Goal: Information Seeking & Learning: Learn about a topic

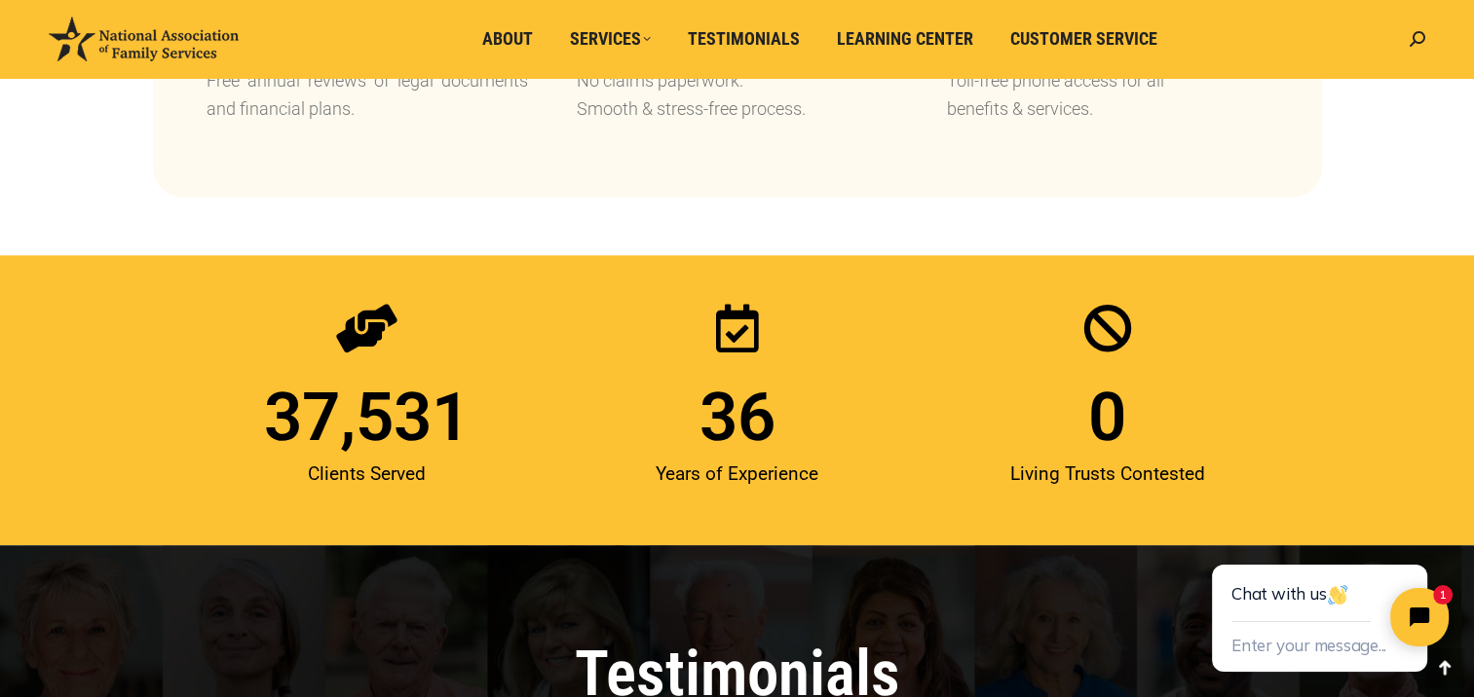
scroll to position [2435, 0]
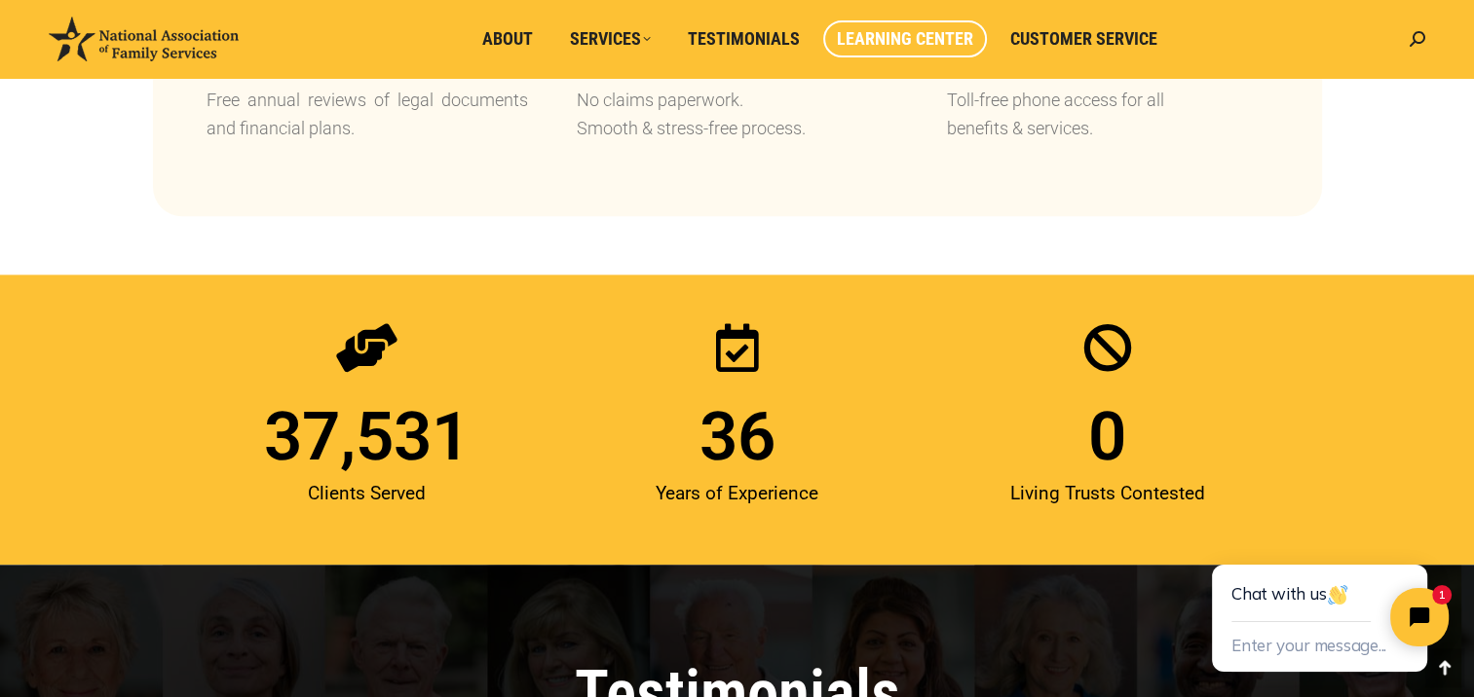
click at [840, 47] on span "Learning Center" at bounding box center [905, 38] width 136 height 21
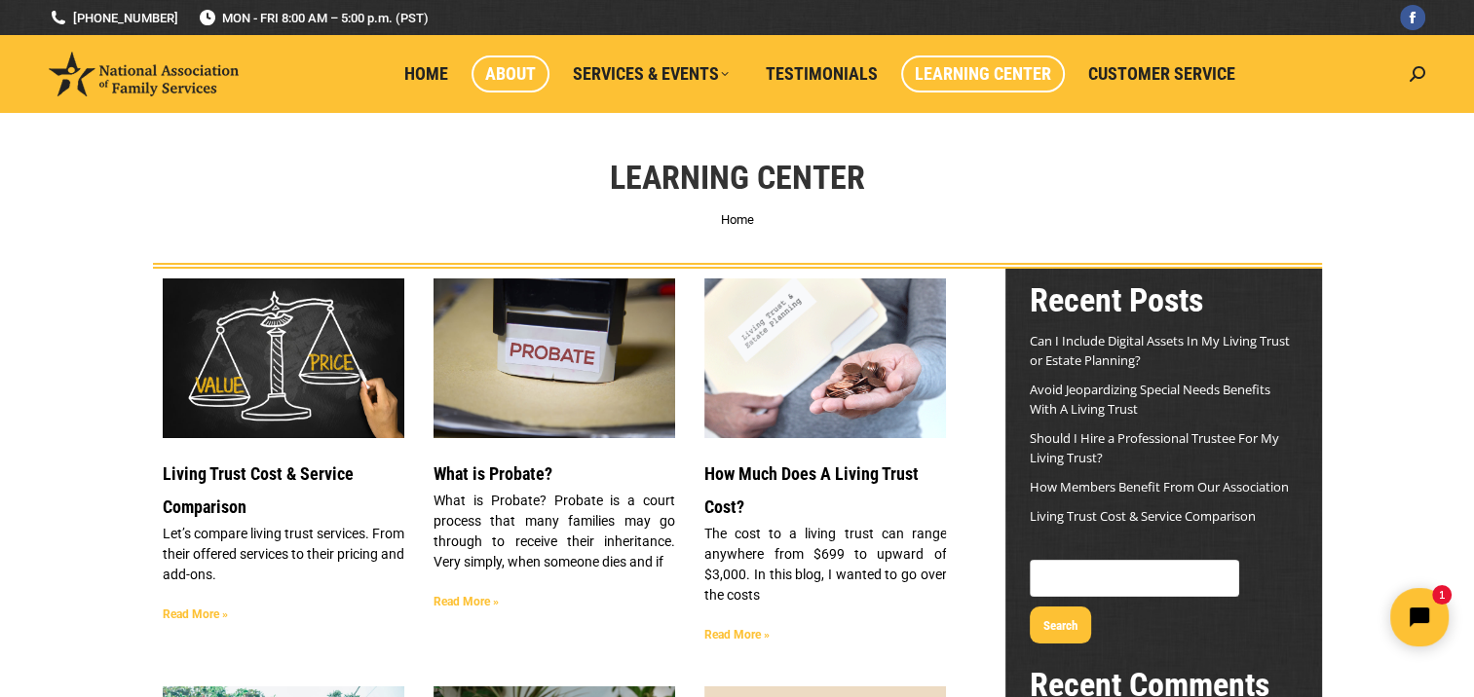
click at [513, 66] on span "About" at bounding box center [510, 73] width 51 height 21
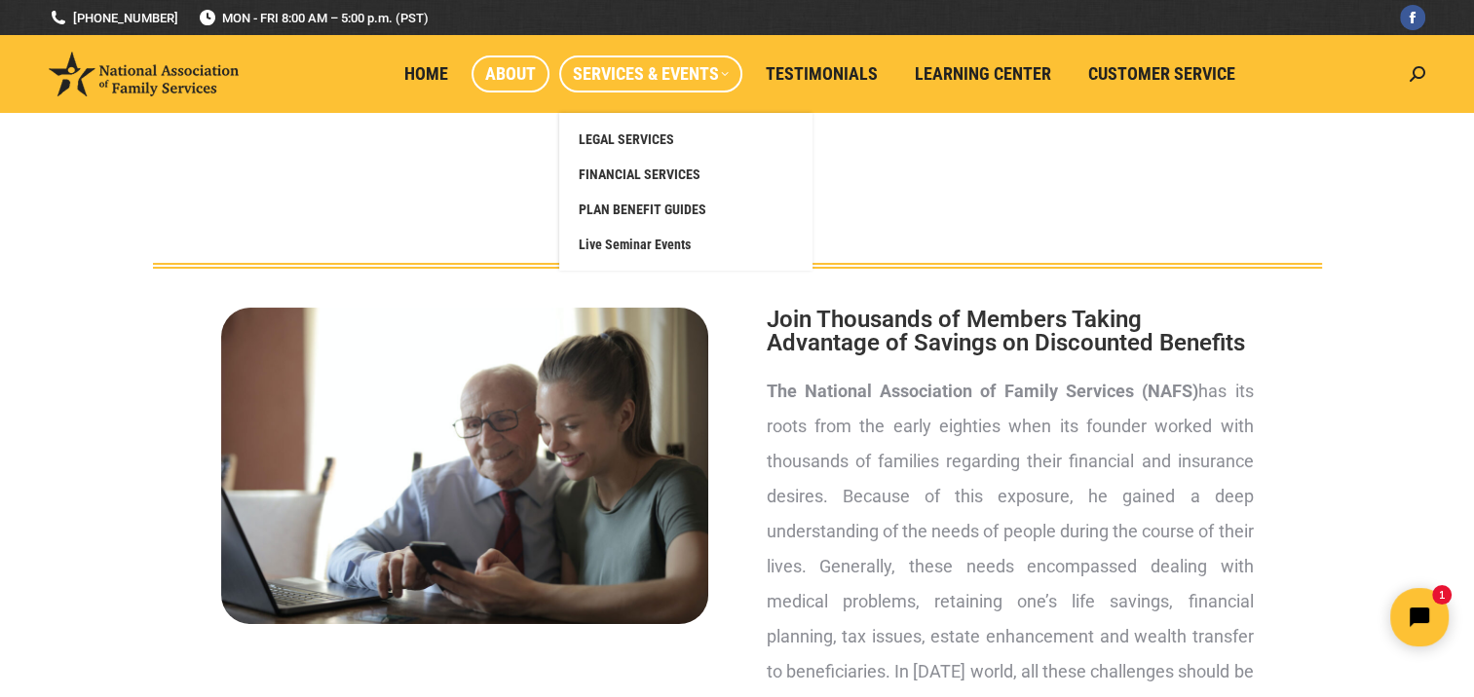
click at [600, 62] on link "Services & Events" at bounding box center [650, 74] width 183 height 37
click at [608, 137] on span "LEGAL SERVICES" at bounding box center [626, 140] width 95 height 18
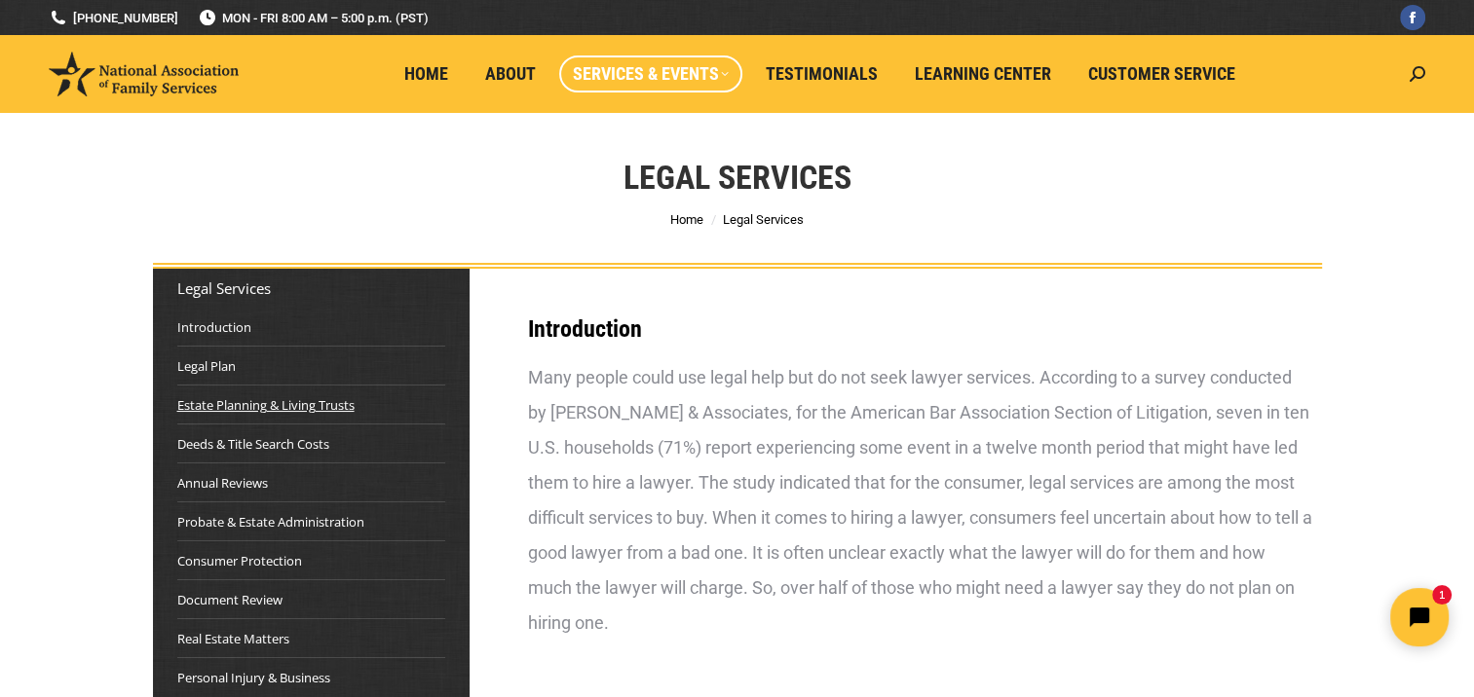
click at [337, 401] on link "Estate Planning & Living Trusts" at bounding box center [265, 404] width 177 height 19
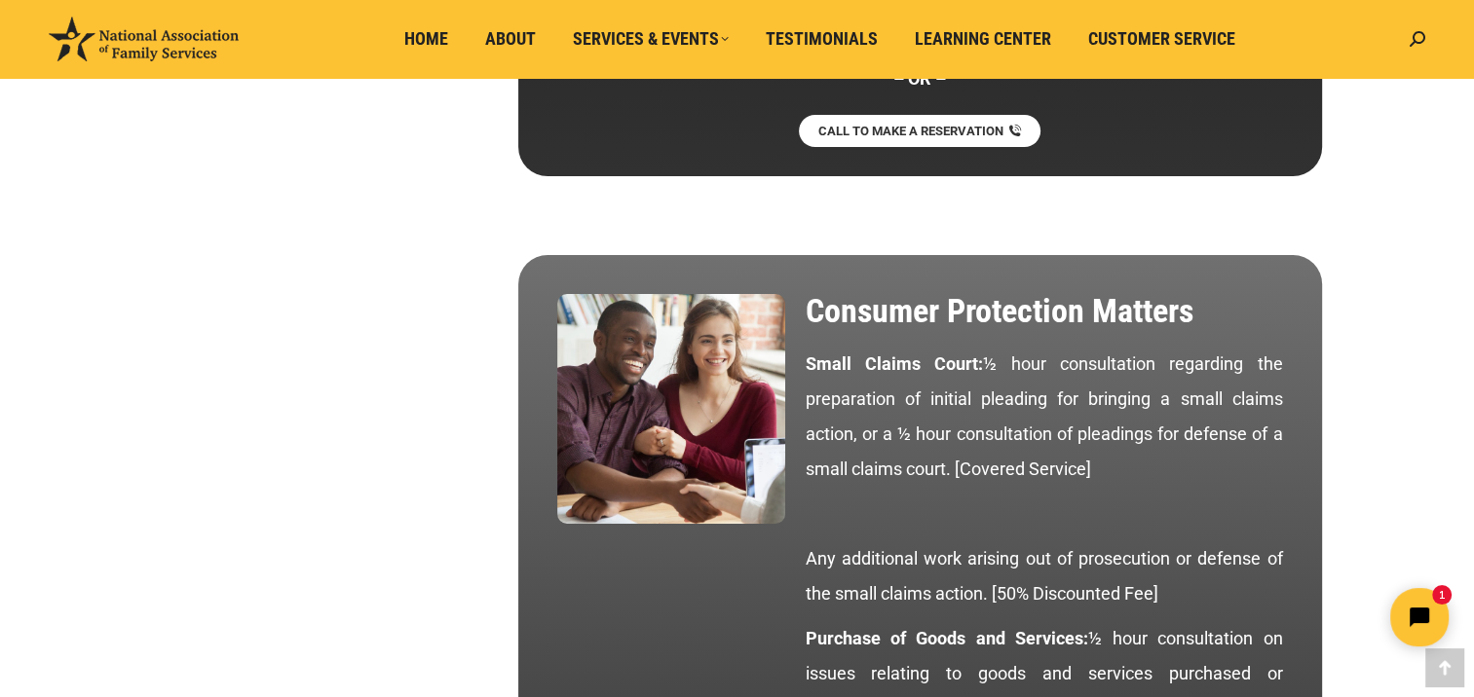
scroll to position [6970, 0]
